Goal: Task Accomplishment & Management: Complete application form

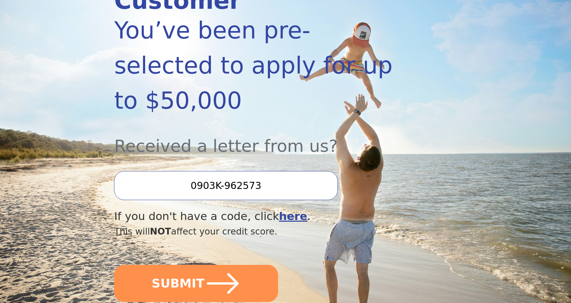
scroll to position [133, 0]
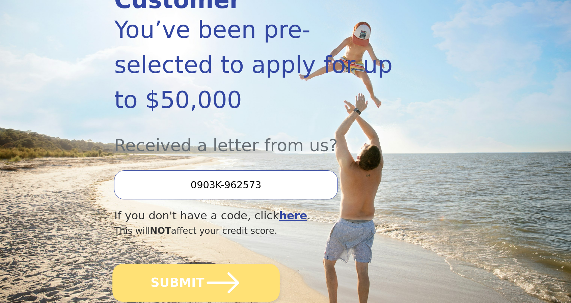
click at [197, 264] on button "SUBMIT" at bounding box center [196, 283] width 167 height 38
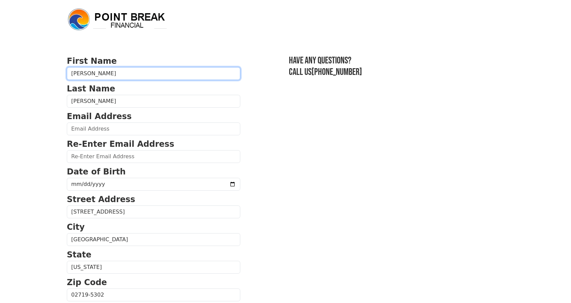
click at [104, 71] on input "Chris" at bounding box center [153, 73] width 173 height 13
type input "Christopher"
type input "chriswalton508@gmail.com"
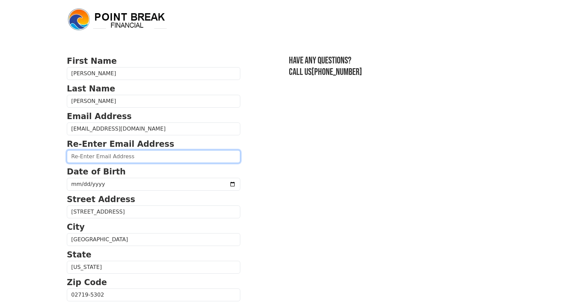
type input "chriswalton508@gmail.com"
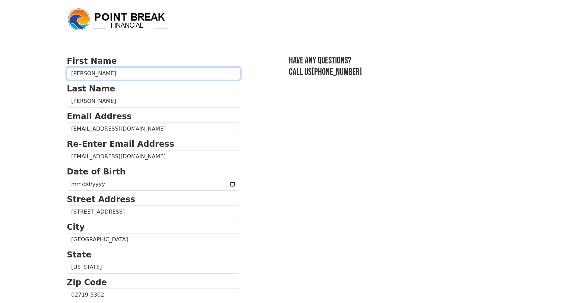
type input "(774) 305-1154"
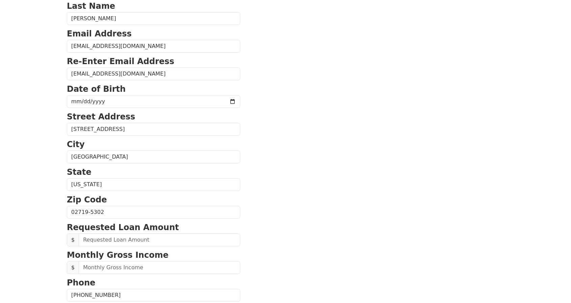
scroll to position [76, 0]
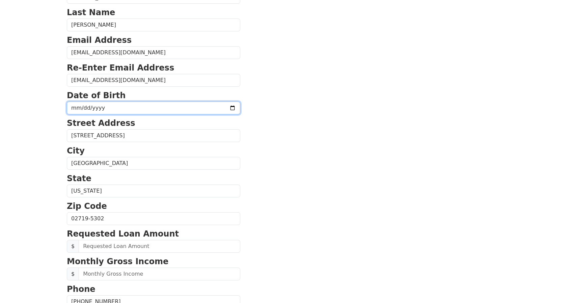
click at [125, 105] on input "date" at bounding box center [153, 107] width 173 height 13
type input "1994-10-28"
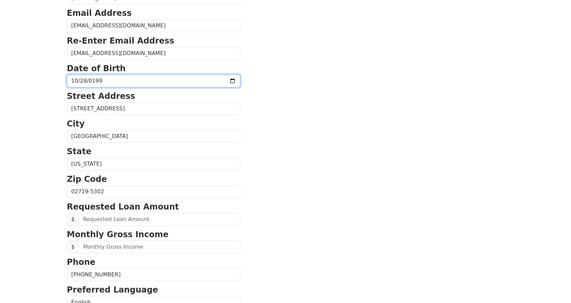
scroll to position [104, 0]
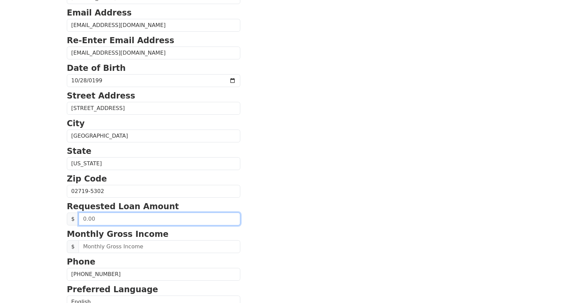
click at [169, 214] on input "text" at bounding box center [160, 218] width 162 height 13
type input "38,000.00"
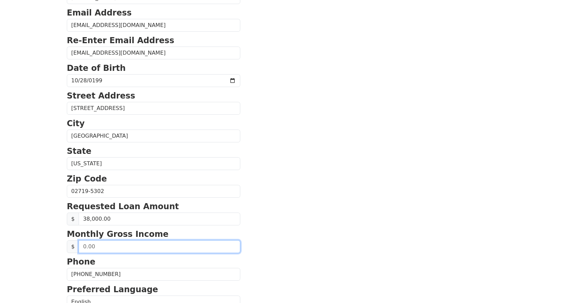
click at [163, 245] on input "text" at bounding box center [160, 246] width 162 height 13
type input "5,200.00"
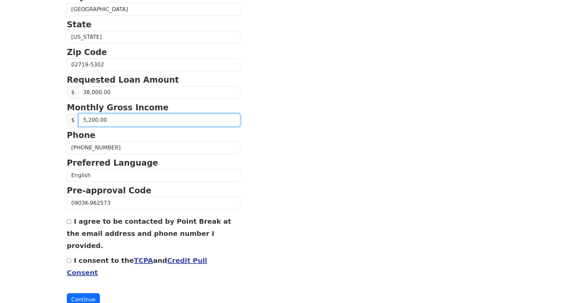
scroll to position [231, 0]
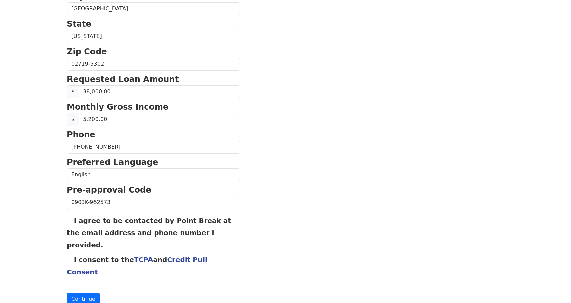
click at [74, 216] on label "I agree to be contacted by Point Break at the email address and phone number I …" at bounding box center [149, 232] width 164 height 32
click at [71, 218] on input "I agree to be contacted by Point Break at the email address and phone number I …" at bounding box center [69, 220] width 4 height 4
checkbox input "true"
click at [71, 253] on div "I consent to the TCPA and Credit Pull Consent" at bounding box center [153, 265] width 173 height 24
click at [69, 258] on input "I consent to the TCPA and Credit Pull Consent" at bounding box center [69, 260] width 4 height 4
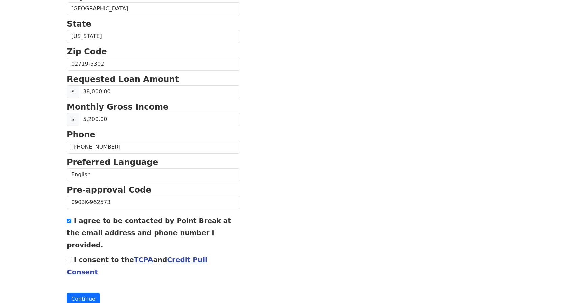
checkbox input "true"
click at [89, 292] on button "Continue" at bounding box center [83, 298] width 33 height 13
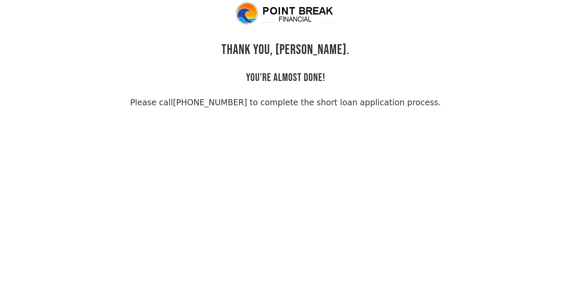
scroll to position [16, 0]
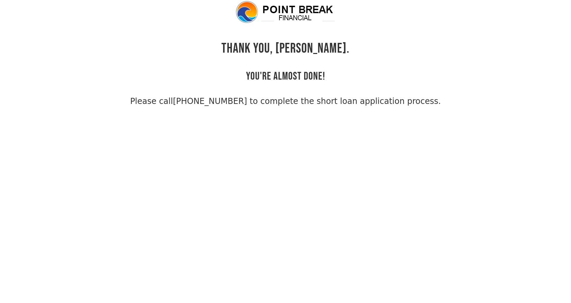
click at [89, 277] on body "THANK YOU, [PERSON_NAME]. YOU'RE ALMOST DONE! Please call [PHONE_NUMBER] to com…" at bounding box center [285, 151] width 571 height 303
